Goal: Information Seeking & Learning: Learn about a topic

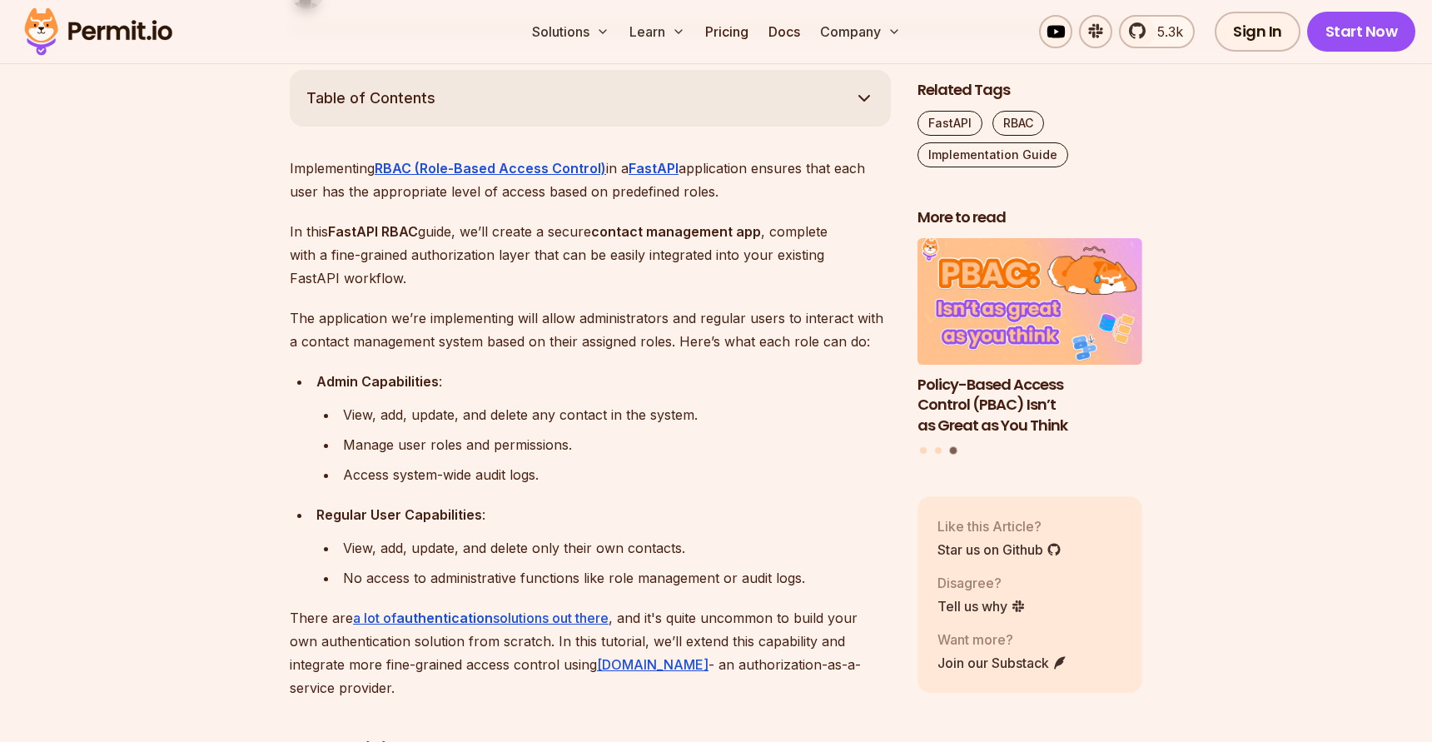
click at [340, 414] on li "View, add, update, and delete any contact in the system." at bounding box center [614, 414] width 553 height 23
click at [361, 414] on div "View, add, update, and delete any contact in the system." at bounding box center [617, 414] width 548 height 23
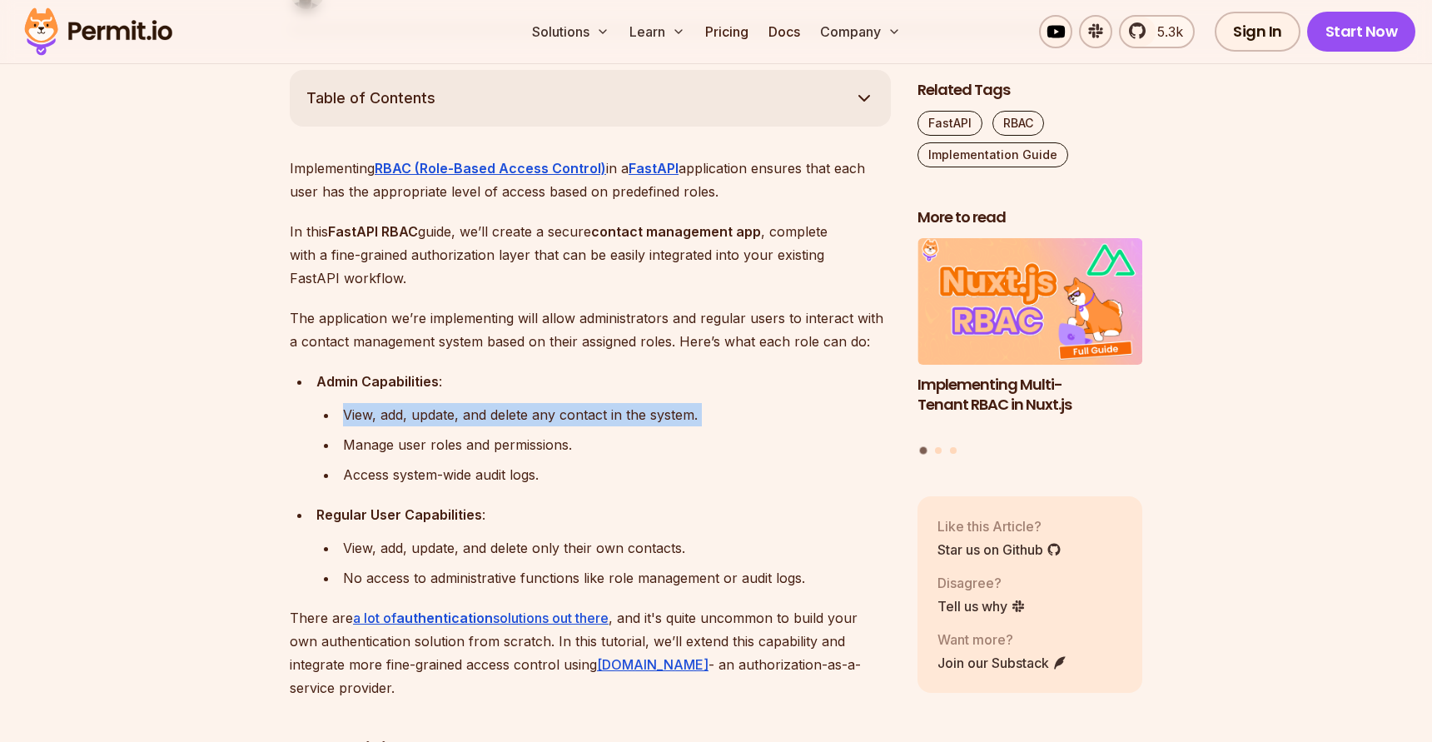
click at [377, 423] on div "View, add, update, and delete any contact in the system." at bounding box center [617, 414] width 548 height 23
click at [373, 433] on div "Manage user roles and permissions." at bounding box center [617, 444] width 548 height 23
click at [362, 448] on div "Manage user roles and permissions." at bounding box center [617, 444] width 548 height 23
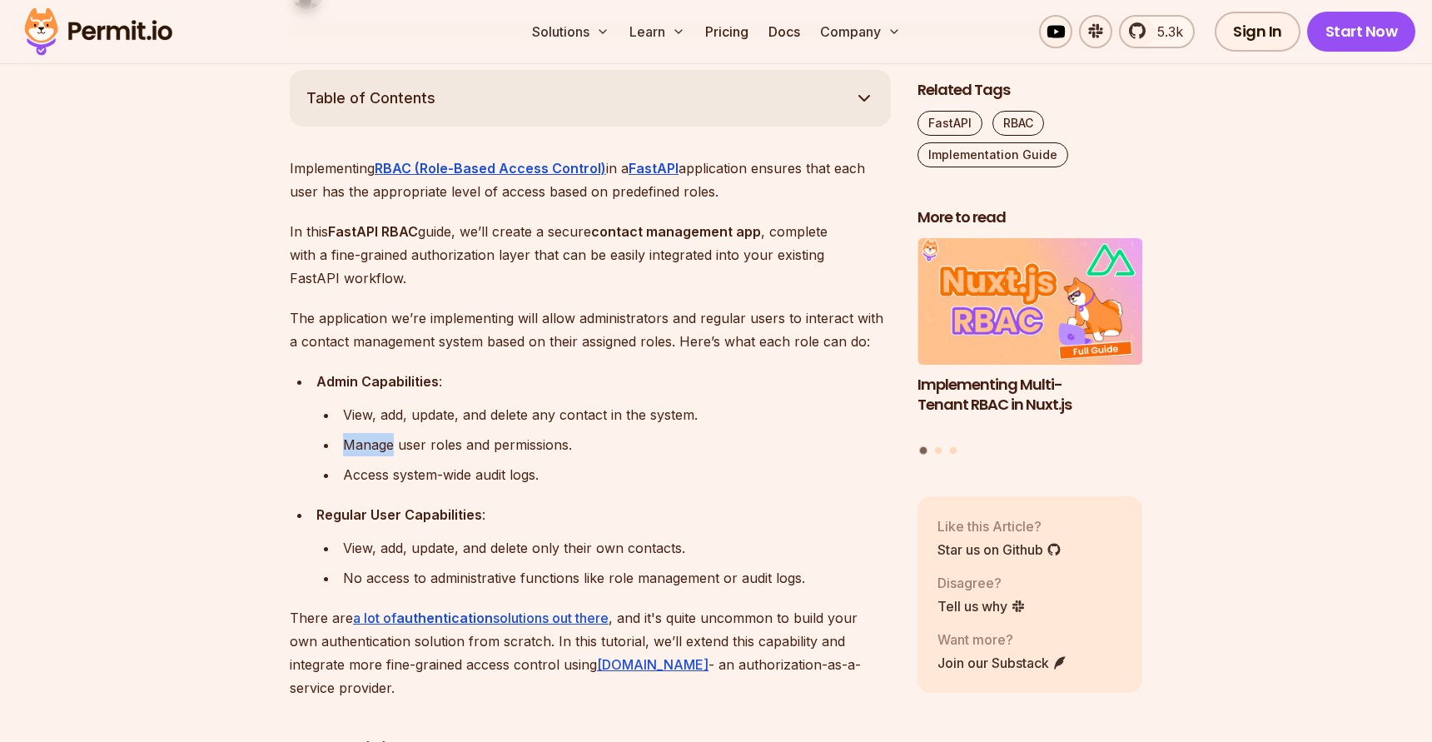
click at [362, 448] on div "Manage user roles and permissions." at bounding box center [617, 444] width 548 height 23
click at [360, 466] on div "Access system-wide audit logs." at bounding box center [617, 474] width 548 height 23
click at [360, 468] on div "Access system-wide audit logs." at bounding box center [617, 474] width 548 height 23
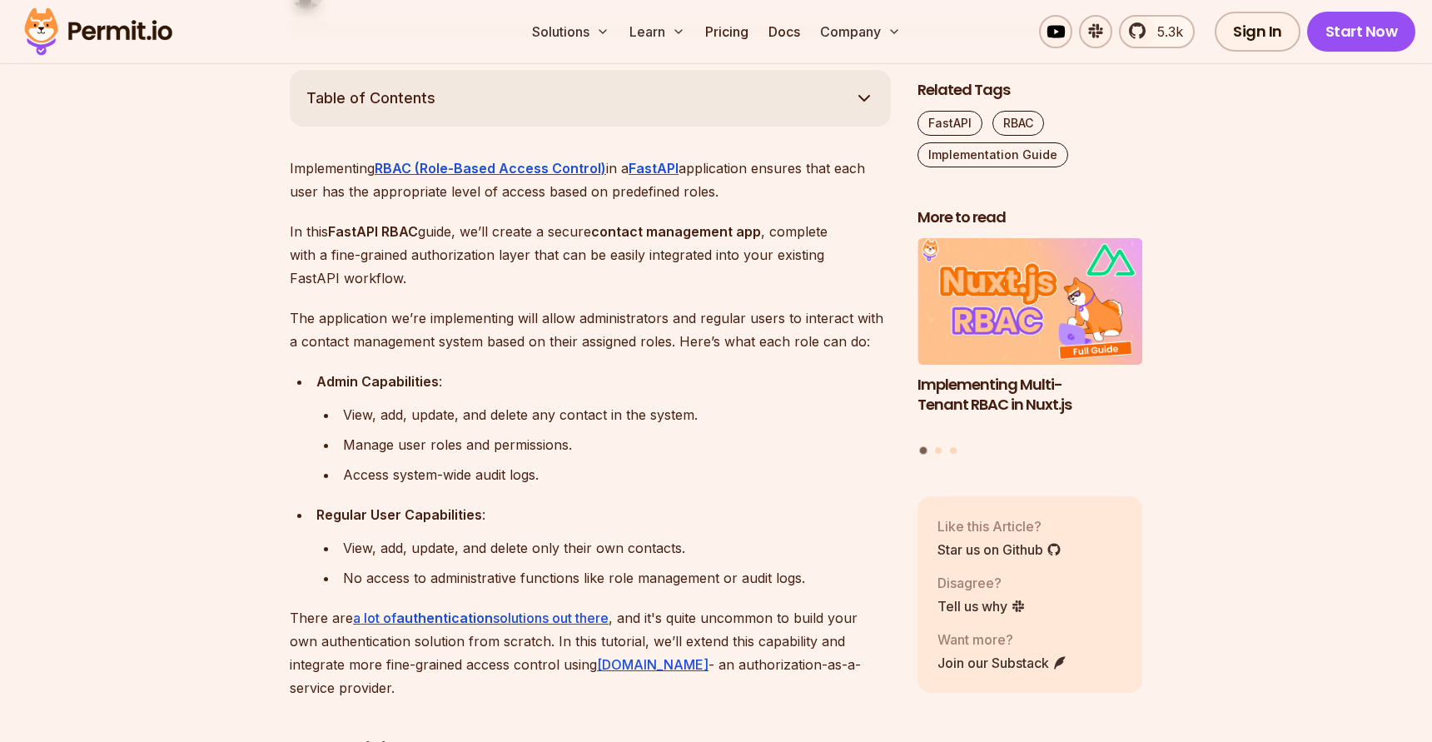
click at [392, 470] on div "Access system-wide audit logs." at bounding box center [617, 474] width 548 height 23
click at [414, 477] on div "Access system-wide audit logs." at bounding box center [617, 474] width 548 height 23
click at [453, 481] on div "Access system-wide audit logs." at bounding box center [617, 474] width 548 height 23
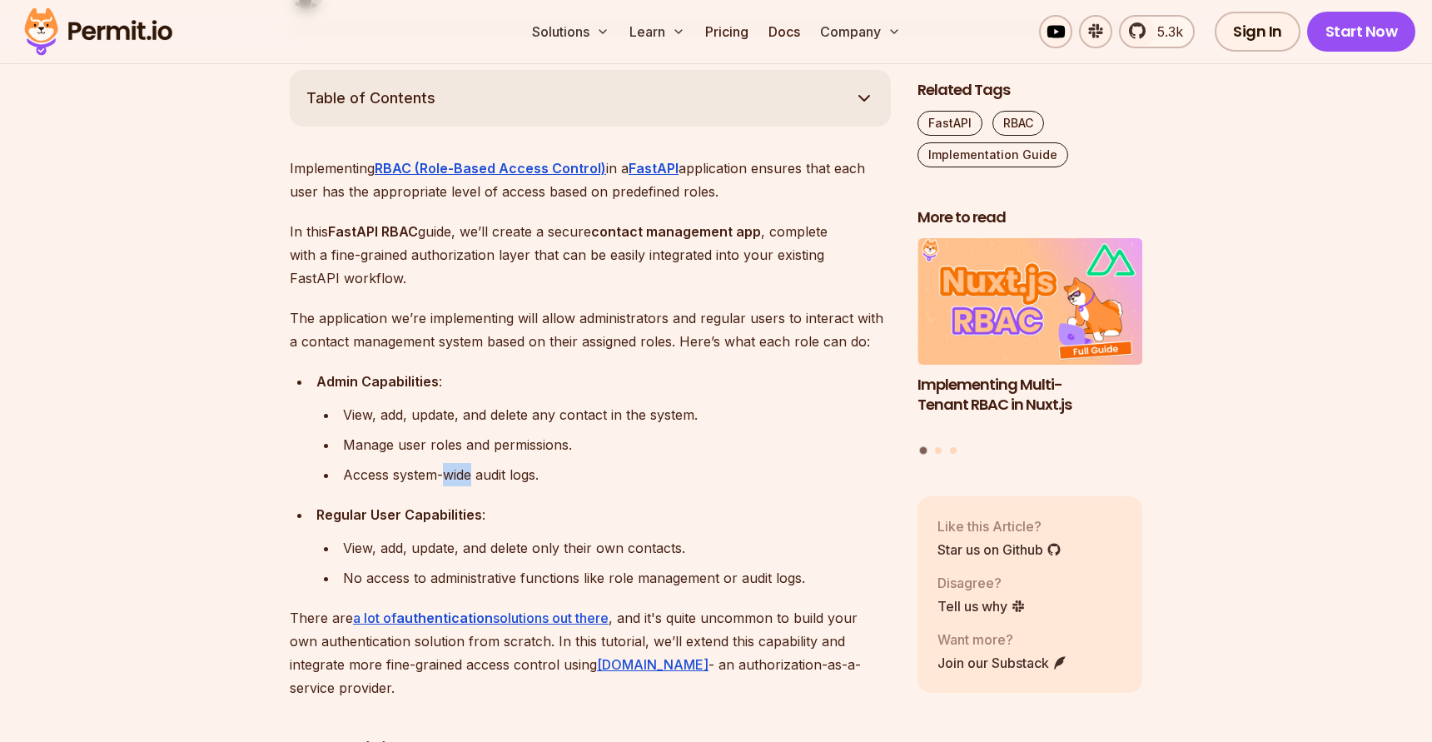
click at [453, 481] on div "Access system-wide audit logs." at bounding box center [617, 474] width 548 height 23
click at [469, 481] on div "Access system-wide audit logs." at bounding box center [617, 474] width 548 height 23
click at [485, 481] on div "Access system-wide audit logs." at bounding box center [617, 474] width 548 height 23
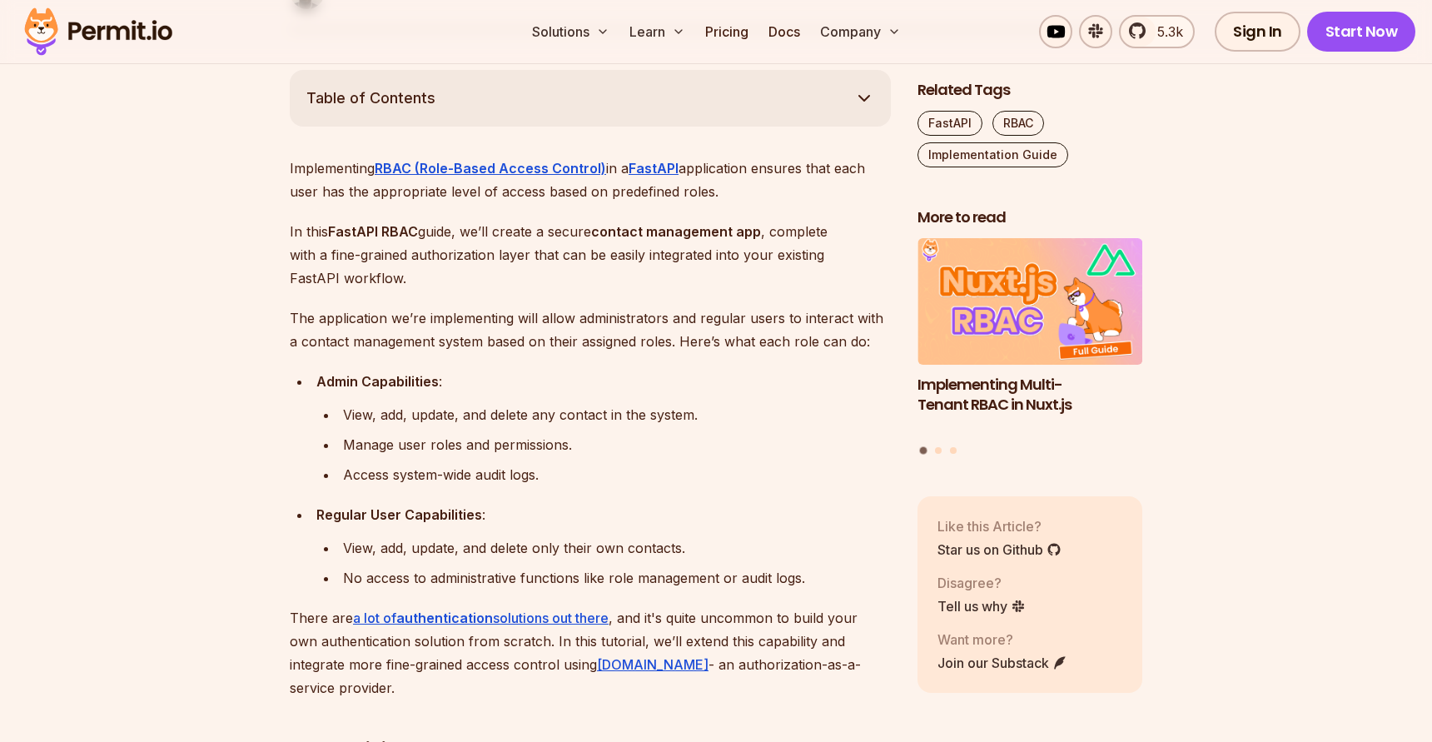
click at [520, 479] on div "Access system-wide audit logs." at bounding box center [617, 474] width 548 height 23
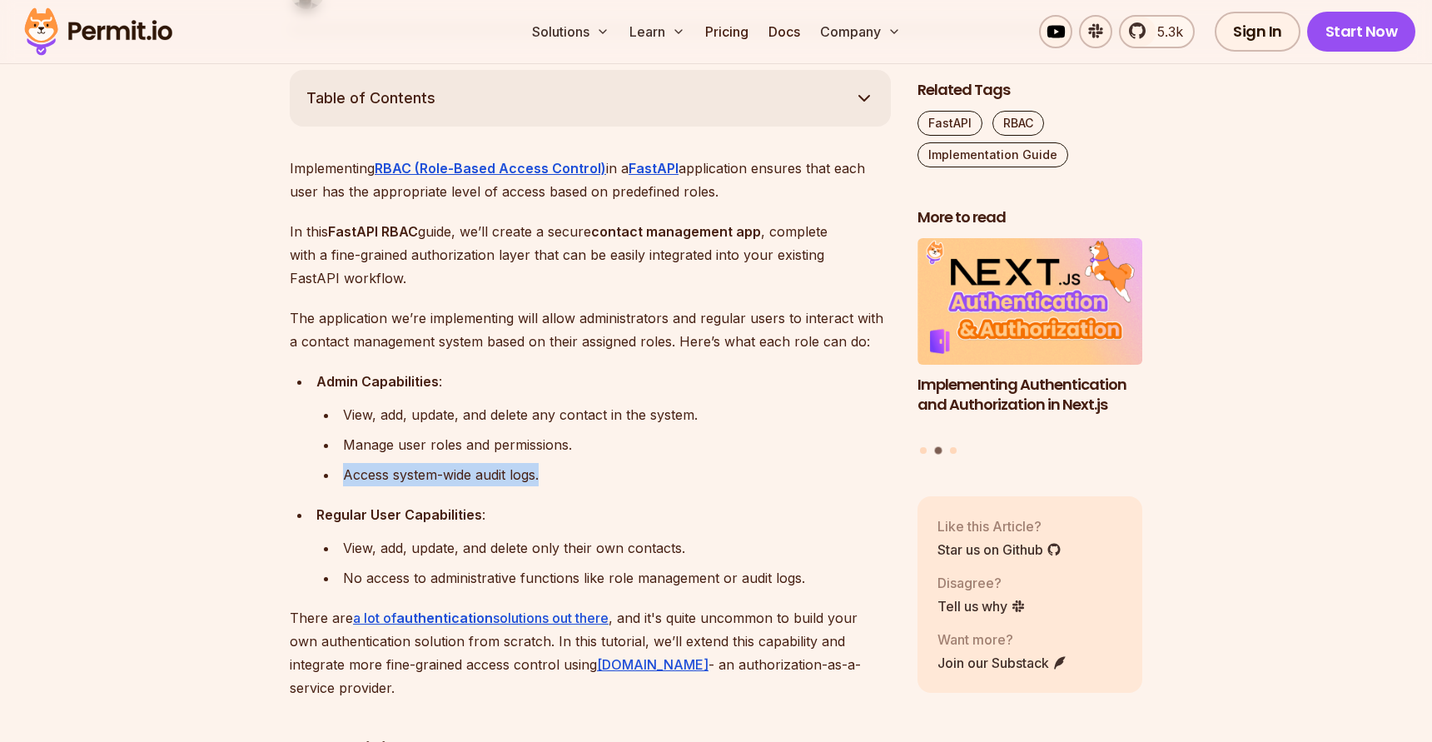
click at [499, 480] on div "Access system-wide audit logs." at bounding box center [617, 474] width 548 height 23
click at [435, 411] on div "View, add, update, and delete any contact in the system." at bounding box center [617, 414] width 548 height 23
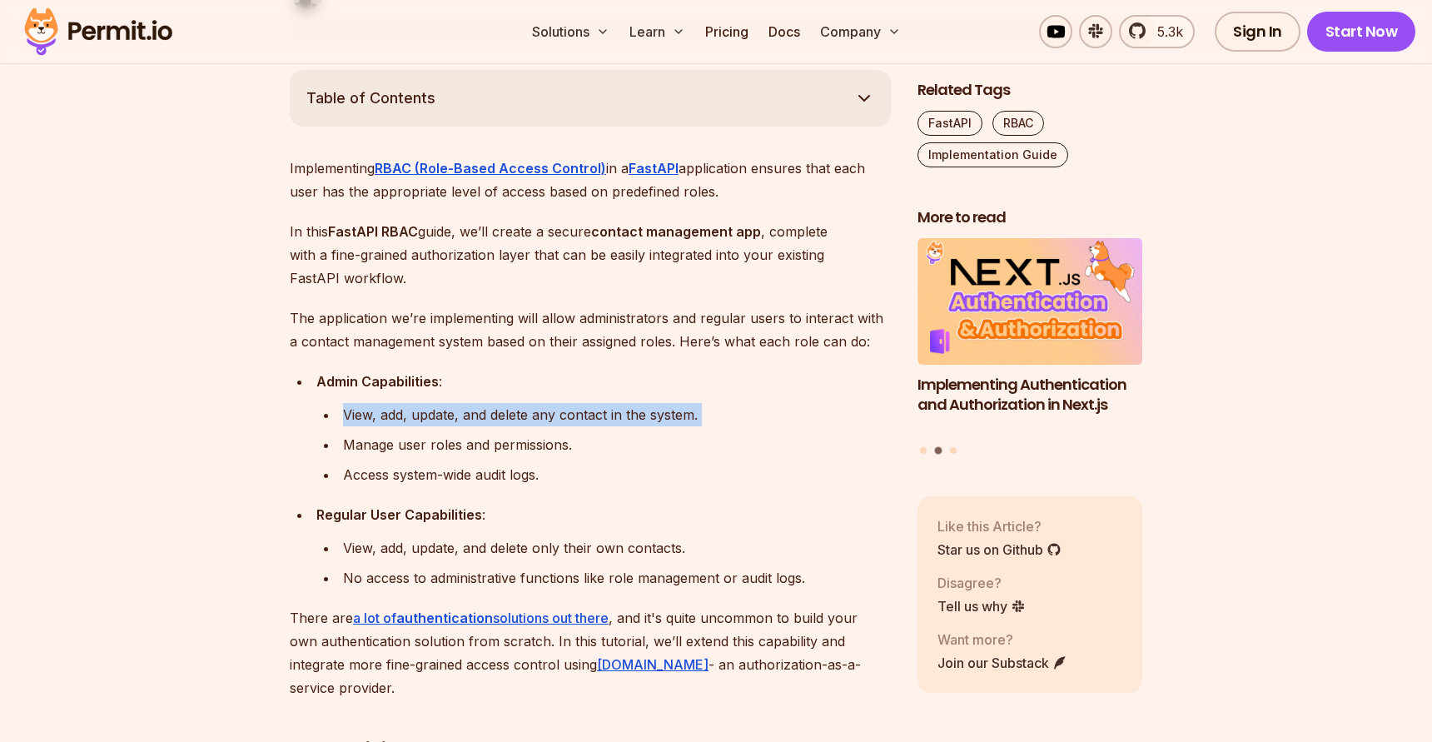
click at [435, 411] on div "View, add, update, and delete any contact in the system." at bounding box center [617, 414] width 548 height 23
click at [444, 416] on div "View, add, update, and delete any contact in the system." at bounding box center [617, 414] width 548 height 23
click at [437, 426] on div "View, add, update, and delete any contact in the system." at bounding box center [617, 414] width 548 height 23
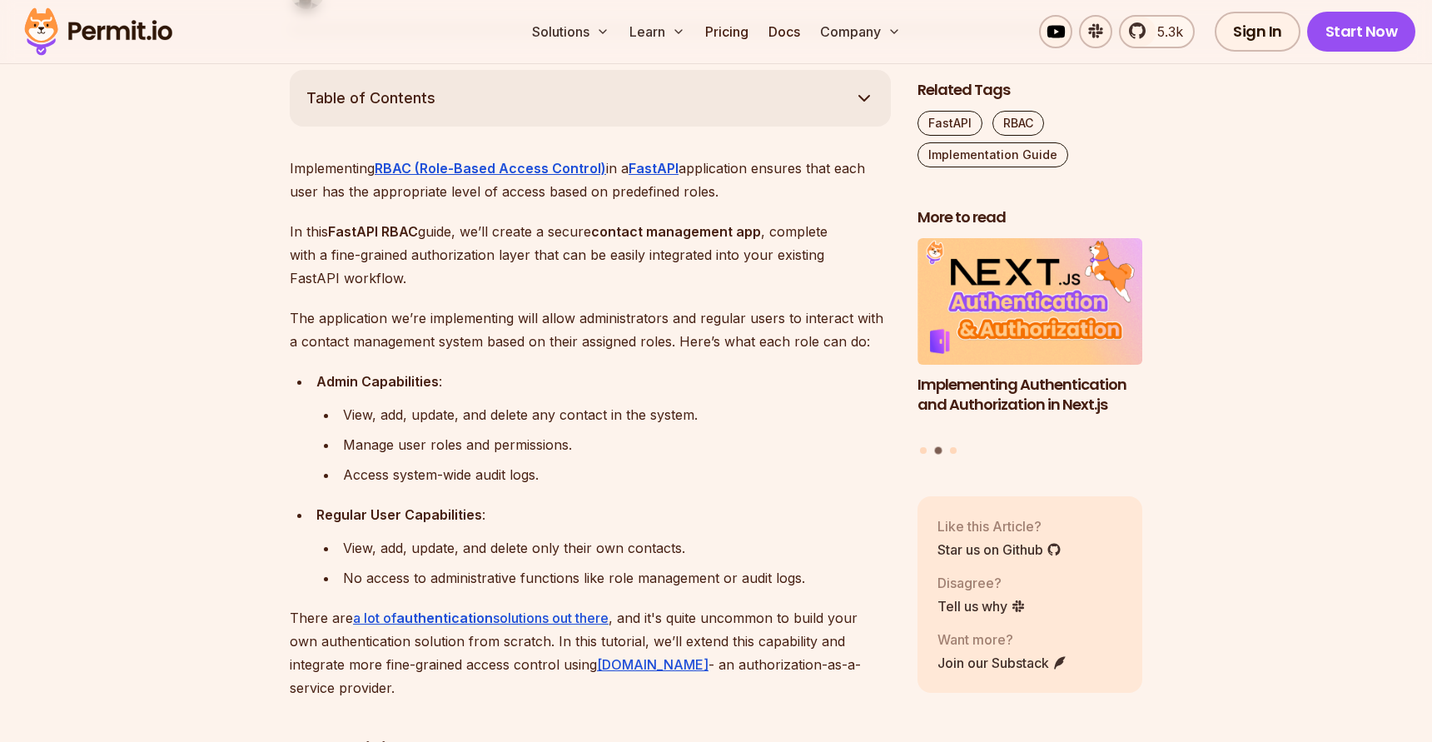
click at [437, 441] on div "Manage user roles and permissions." at bounding box center [617, 444] width 548 height 23
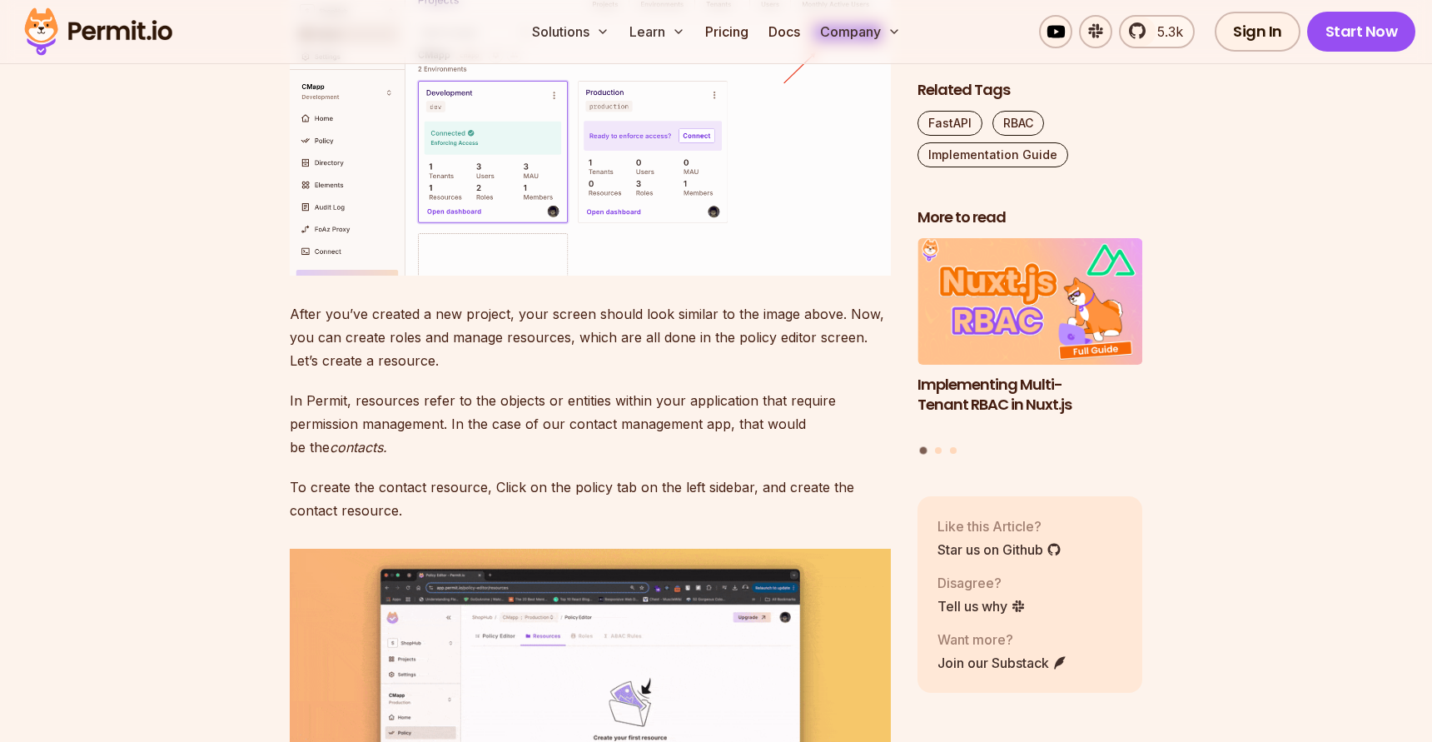
scroll to position [4959, 0]
